Goal: Transaction & Acquisition: Purchase product/service

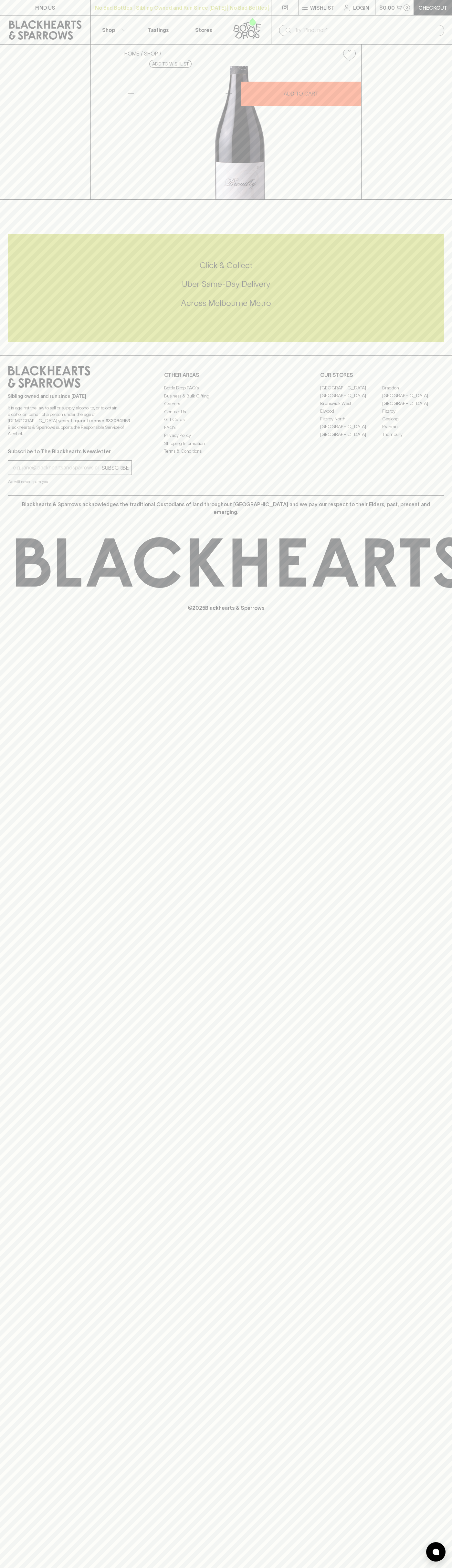
click at [442, 124] on div "HOME SHOP Richard Rottiers Brouilly Gamay 2023 $57.00 Add to wishlist 10% disco…" at bounding box center [226, 122] width 452 height 155
click at [243, 1567] on html "FIND US | No Bad Bottles | Sibling Owned and Run Since 2006 | No Bad Bottles | …" at bounding box center [226, 784] width 452 height 1568
click at [19, 309] on div "Click & Collect Uber Same-Day Delivery Across Melbourne Metro" at bounding box center [226, 284] width 436 height 49
